Goal: Find specific page/section: Find specific page/section

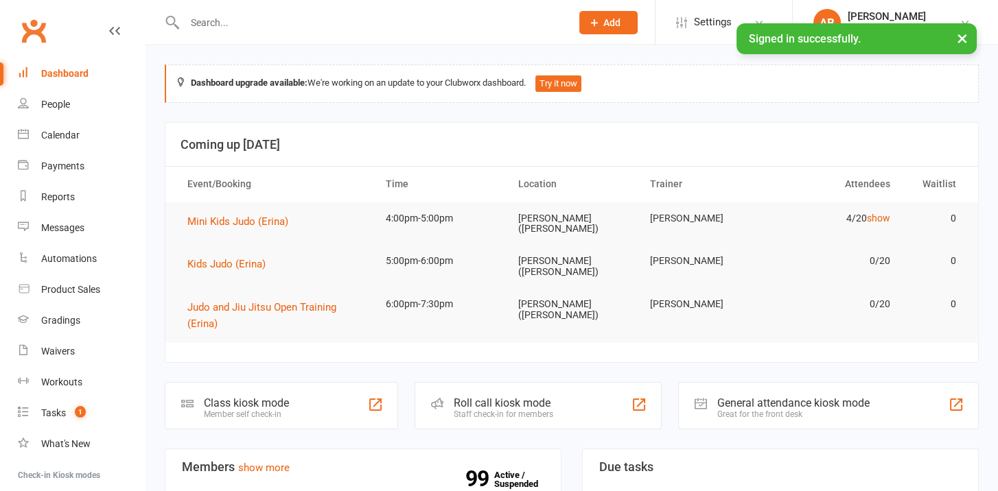
click at [213, 21] on input "text" at bounding box center [371, 22] width 381 height 19
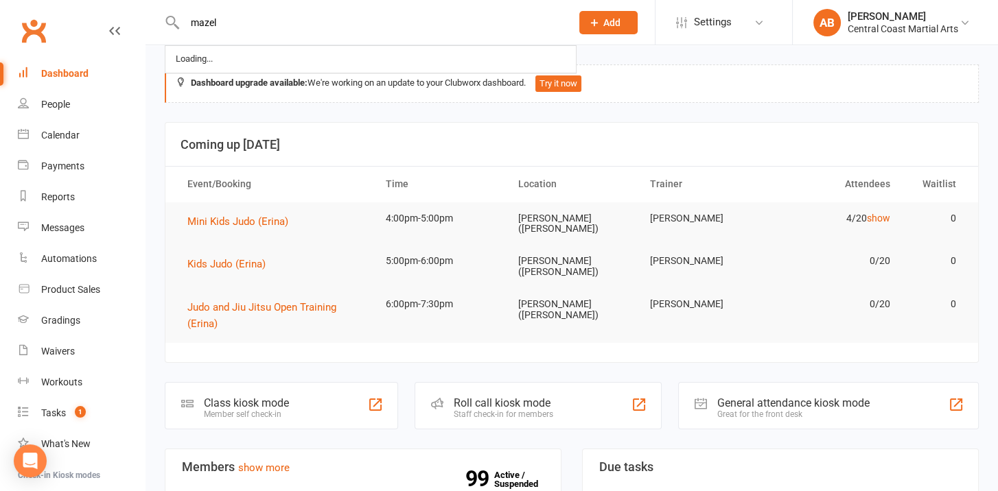
type input "mazel"
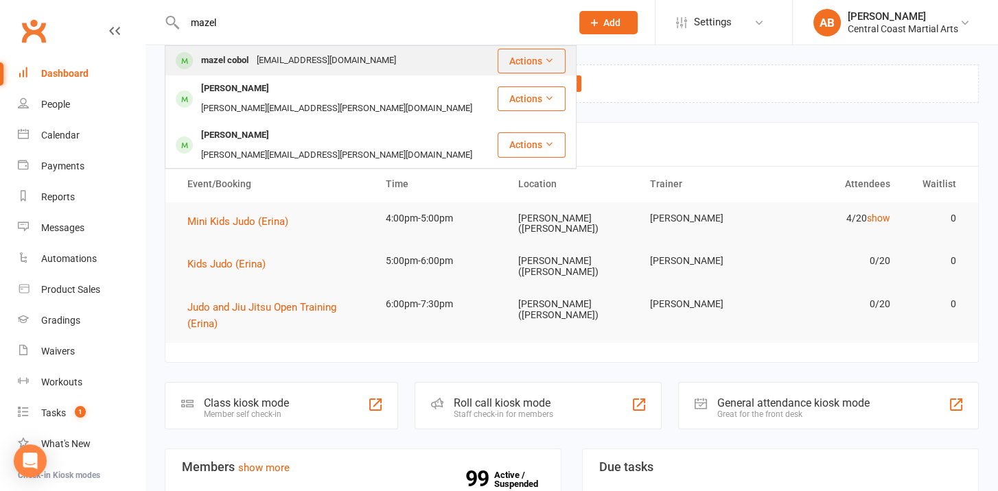
click at [251, 57] on div "mazel cobol" at bounding box center [225, 61] width 56 height 20
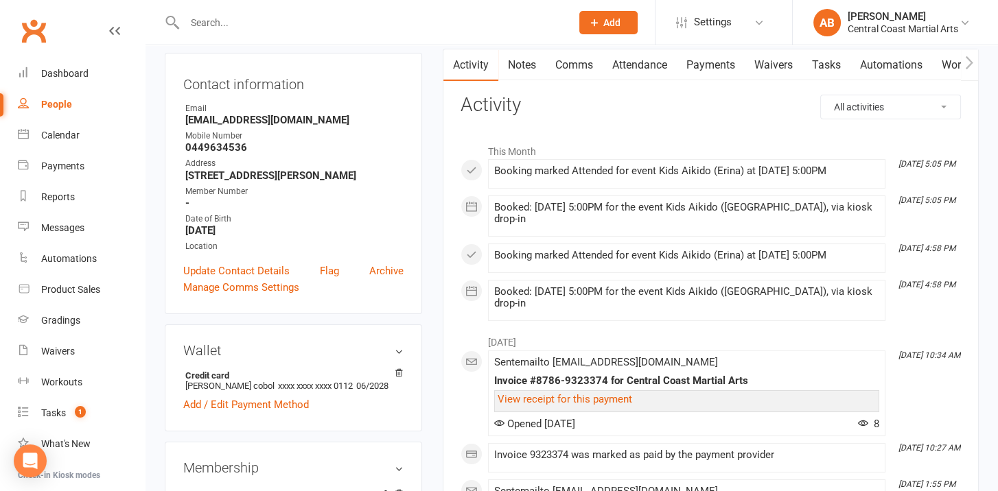
scroll to position [275, 0]
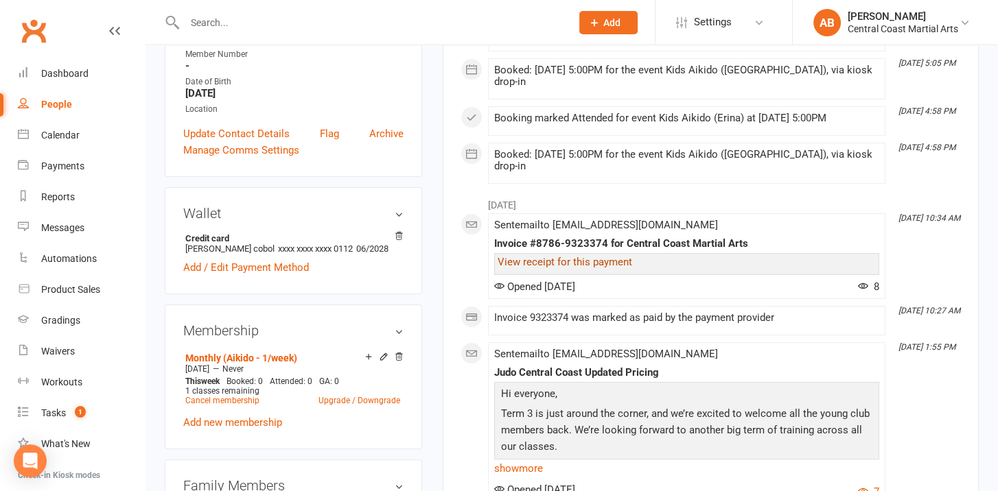
click at [574, 256] on link "View receipt for this payment" at bounding box center [565, 262] width 135 height 12
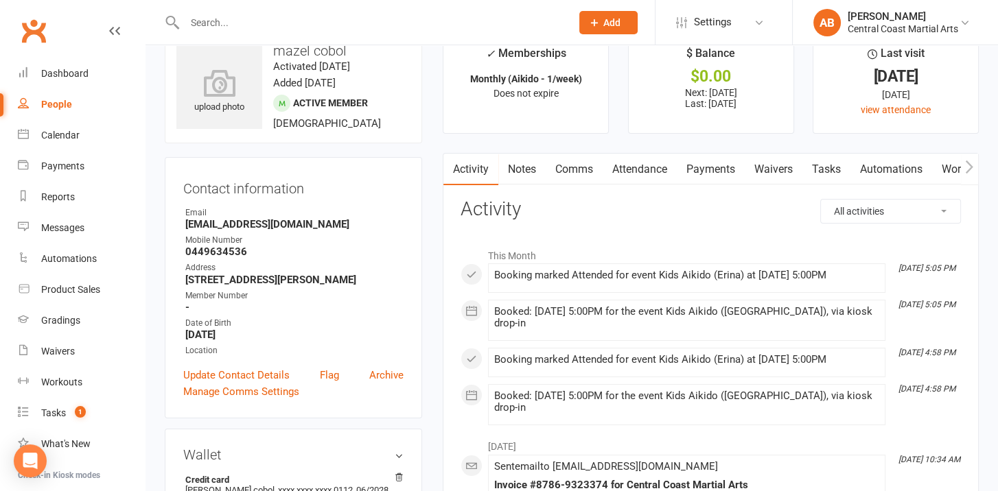
scroll to position [0, 0]
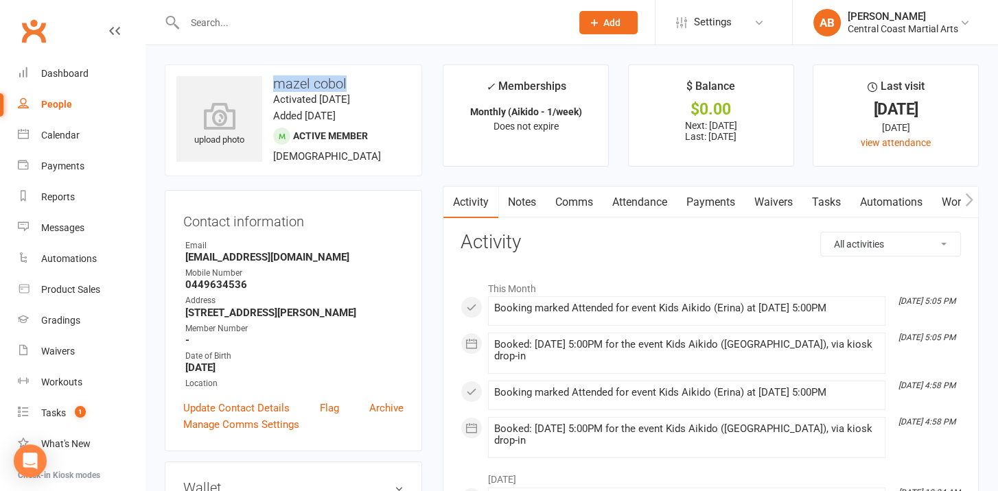
drag, startPoint x: 361, startPoint y: 81, endPoint x: 275, endPoint y: 90, distance: 86.3
click at [275, 90] on h3 "mazel cobol" at bounding box center [293, 83] width 234 height 15
copy h3 "mazel cobol"
click at [251, 15] on input "text" at bounding box center [371, 22] width 381 height 19
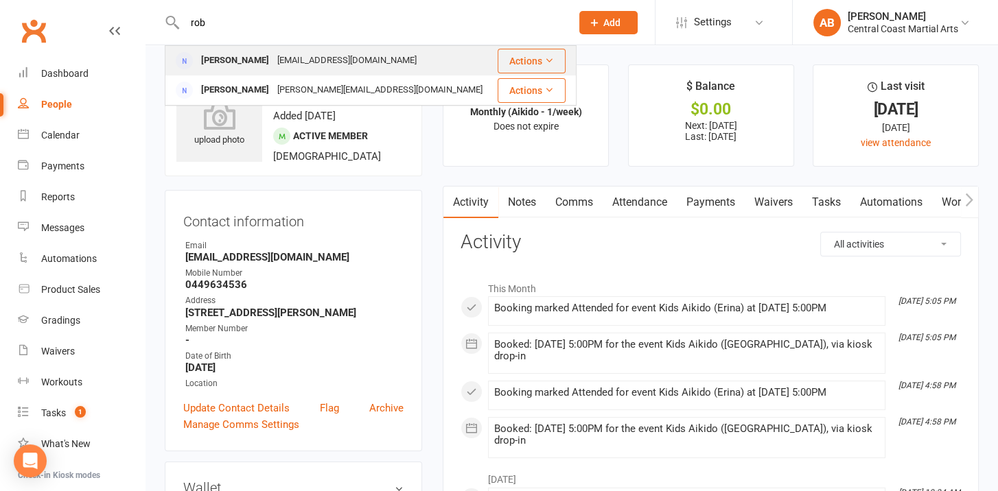
type input "rob"
click at [236, 57] on div "[PERSON_NAME]" at bounding box center [235, 61] width 76 height 20
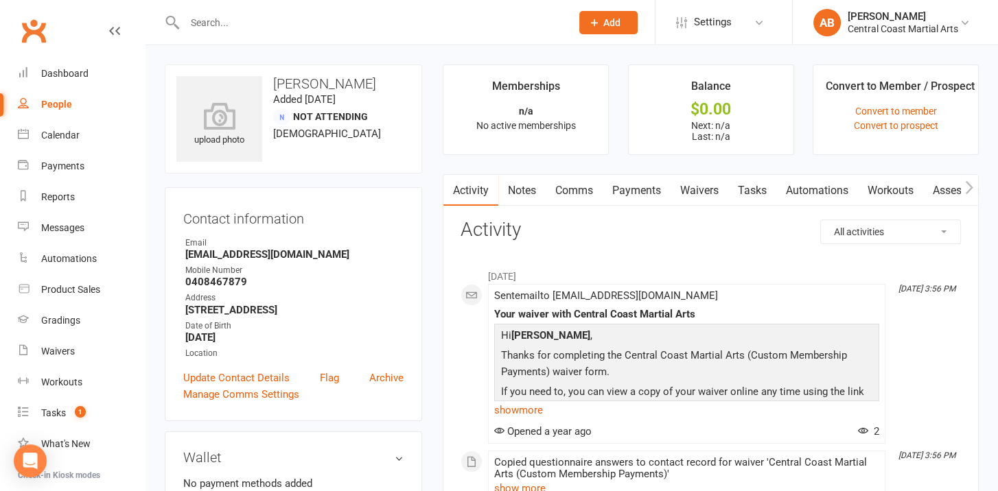
click at [244, 25] on input "text" at bounding box center [371, 22] width 381 height 19
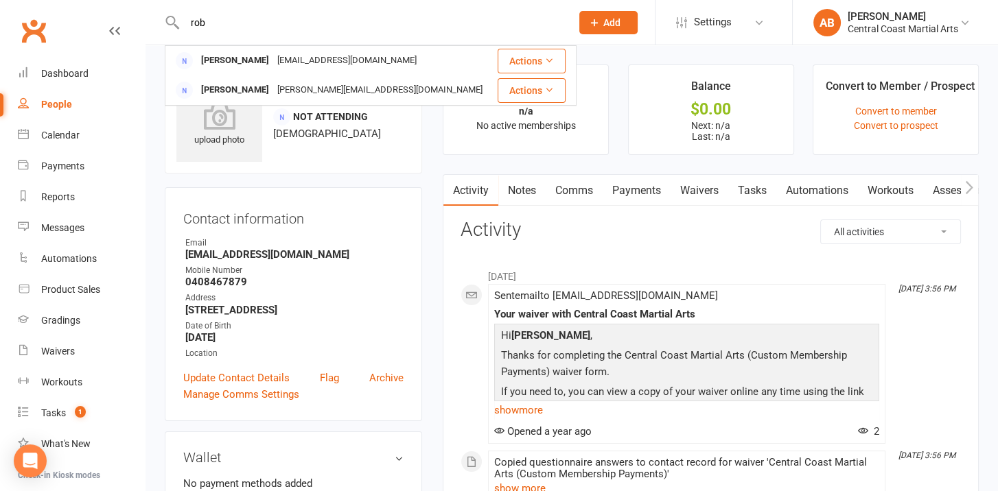
type input "rob"
